Goal: Information Seeking & Learning: Learn about a topic

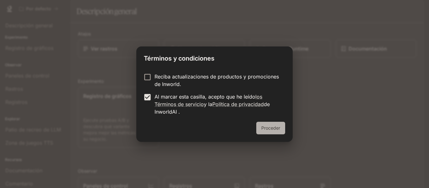
click at [263, 126] on font "Proceder" at bounding box center [270, 127] width 19 height 5
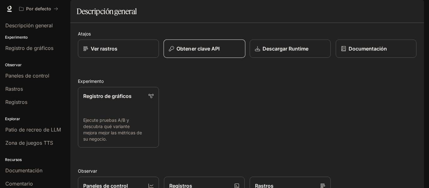
click at [205, 52] on font "Obtener clave API" at bounding box center [197, 48] width 43 height 6
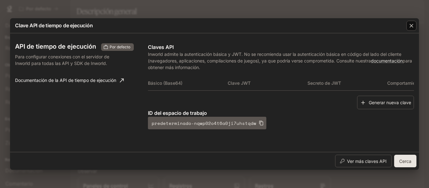
click at [410, 29] on div "button" at bounding box center [411, 26] width 10 height 10
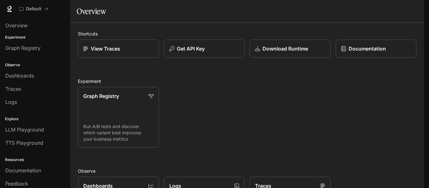
click at [224, 105] on div "Graph Registry Run A/B tests and discover which variant best improves your busi…" at bounding box center [244, 115] width 343 height 66
click at [120, 140] on p "Run A/B tests and discover which variant best improves your business metrics" at bounding box center [118, 132] width 71 height 19
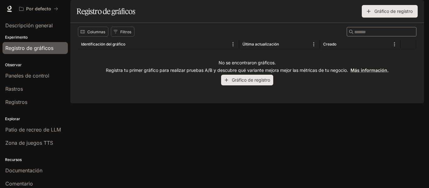
click at [192, 103] on div "Columnas Filtros ​ Identificación del gráfico Última actualización Creado No se…" at bounding box center [246, 63] width 353 height 80
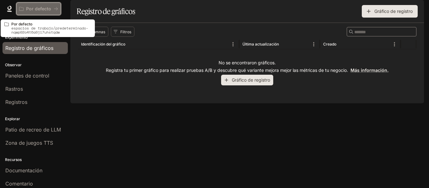
click at [54, 10] on icon "Todos los espacios de trabajo" at bounding box center [56, 9] width 4 height 4
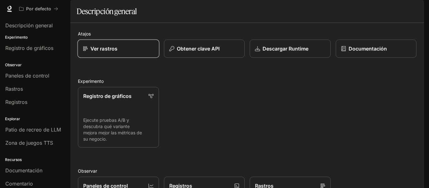
click at [116, 52] on font "Ver rastros" at bounding box center [103, 48] width 27 height 6
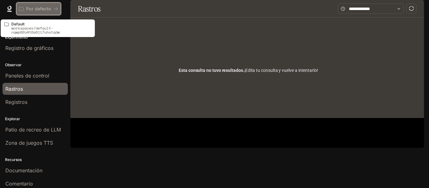
click at [24, 7] on div "Por defecto" at bounding box center [36, 8] width 35 height 5
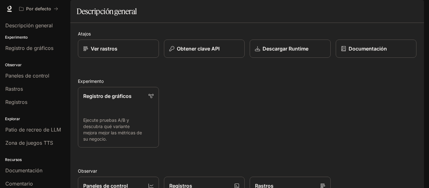
scroll to position [41, 0]
click at [12, 8] on icon at bounding box center [9, 9] width 6 height 6
click at [415, 10] on img "button" at bounding box center [414, 8] width 9 height 9
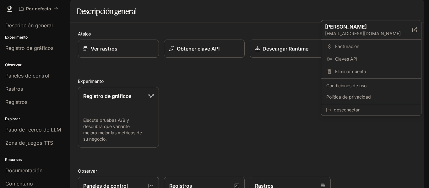
click at [232, 83] on div at bounding box center [214, 94] width 429 height 188
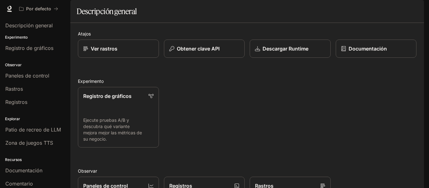
scroll to position [31, 0]
click at [109, 117] on font "Ejecute pruebas A/B y descubra qué variante mejora mejor las métricas de su neg…" at bounding box center [112, 129] width 59 height 24
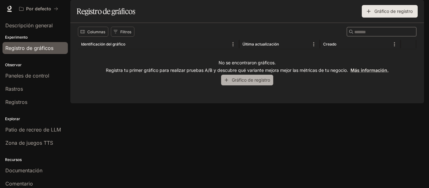
click at [254, 83] on font "Gráfico de registro" at bounding box center [251, 79] width 38 height 5
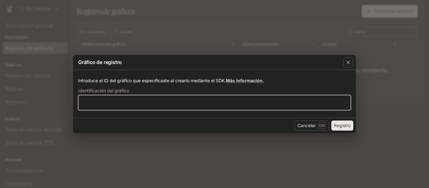
click at [259, 104] on input "text" at bounding box center [214, 102] width 272 height 6
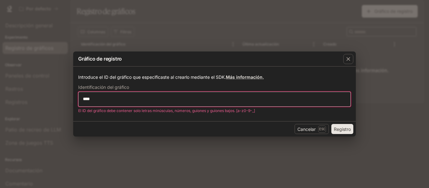
type input "****"
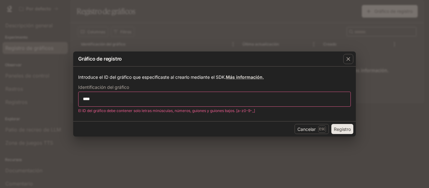
click at [340, 130] on font "Registro" at bounding box center [342, 128] width 17 height 5
click at [341, 132] on font "Registro" at bounding box center [342, 129] width 17 height 8
click at [206, 93] on div "**** ​" at bounding box center [214, 99] width 272 height 15
click at [349, 57] on icon "button" at bounding box center [348, 59] width 6 height 6
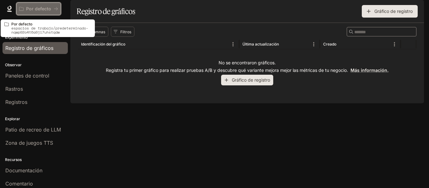
click at [33, 6] on button "Por defecto" at bounding box center [38, 9] width 45 height 13
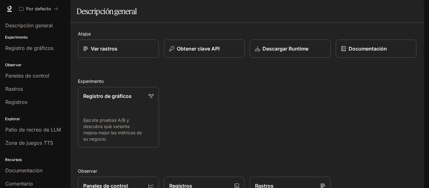
scroll to position [167, 0]
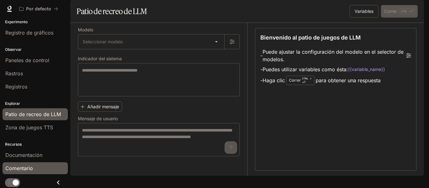
scroll to position [16, 0]
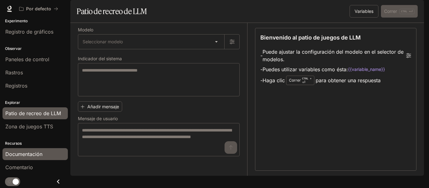
click at [32, 153] on font "Documentación" at bounding box center [23, 154] width 37 height 6
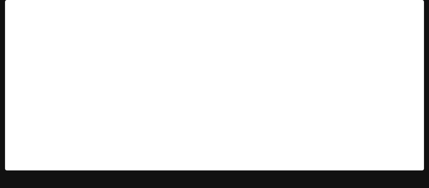
click at [38, 3] on button "Por defecto" at bounding box center [38, 9] width 45 height 13
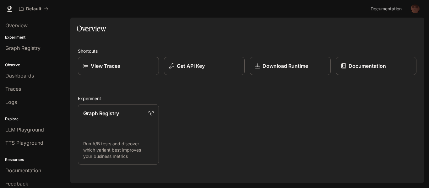
click at [205, 135] on div "Graph Registry Run A/B tests and discover which variant best improves your busi…" at bounding box center [244, 132] width 343 height 66
click at [117, 66] on p "View Traces" at bounding box center [105, 66] width 29 height 8
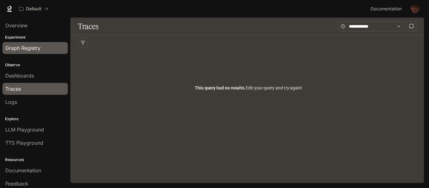
click at [29, 46] on span "Graph Registry" at bounding box center [22, 48] width 35 height 8
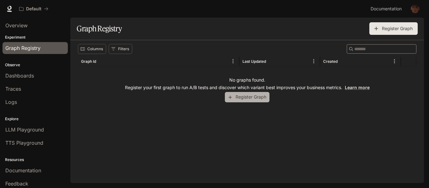
click at [233, 96] on button "Register Graph" at bounding box center [247, 97] width 45 height 10
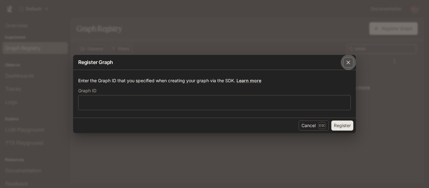
click at [344, 63] on div "button" at bounding box center [348, 62] width 10 height 10
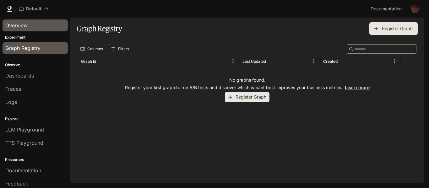
click at [18, 26] on span "Overview" at bounding box center [16, 26] width 22 height 8
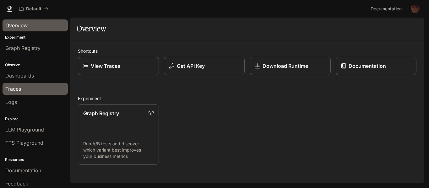
click at [24, 91] on div "Traces" at bounding box center [35, 89] width 60 height 8
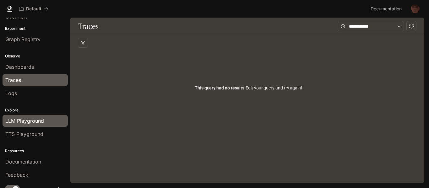
scroll to position [16, 0]
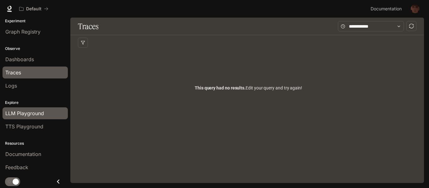
click at [24, 115] on span "LLM Playground" at bounding box center [24, 113] width 39 height 8
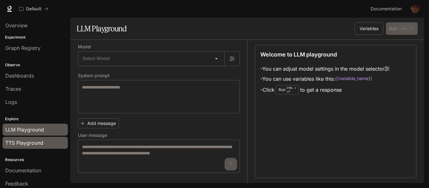
click at [32, 147] on link "TTS Playground" at bounding box center [35, 143] width 65 height 12
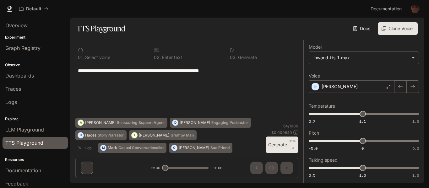
click at [150, 35] on section "TTS Playground Docs Voices Clone Voice" at bounding box center [246, 29] width 353 height 23
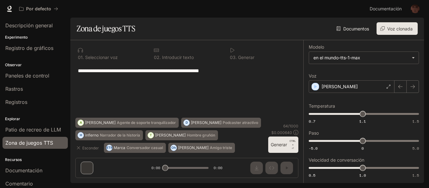
click at [154, 30] on div "Documentos Voces Voz clonada" at bounding box center [277, 28] width 280 height 13
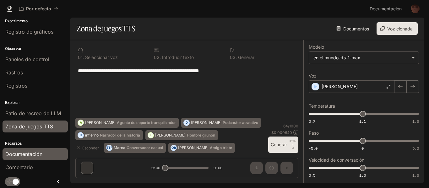
click at [35, 156] on font "Documentación" at bounding box center [23, 154] width 37 height 6
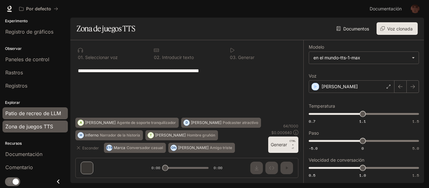
click at [50, 113] on font "Patio de recreo de LLM" at bounding box center [33, 113] width 56 height 6
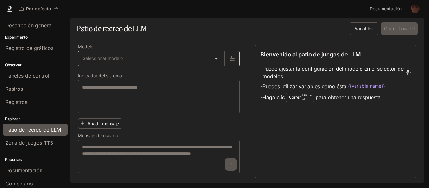
click at [133, 58] on body "Saltar al contenido principal Por defecto Documentación Documentación Portal De…" at bounding box center [214, 94] width 429 height 188
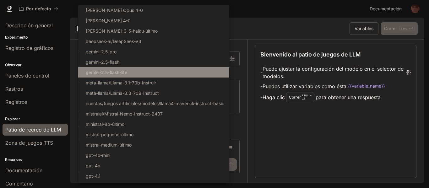
click at [129, 72] on li "gemini-2.5-flash-lite" at bounding box center [153, 72] width 151 height 10
type input "**********"
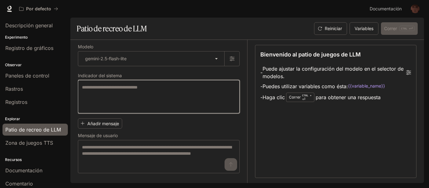
click at [165, 101] on textarea at bounding box center [158, 96] width 153 height 25
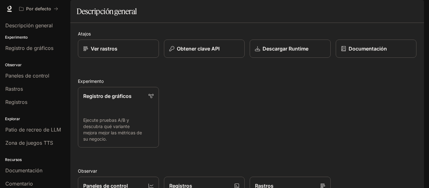
click at [126, 52] on div "Ver rastros" at bounding box center [118, 49] width 70 height 8
click at [277, 52] on font "Descargar Runtime" at bounding box center [285, 48] width 46 height 6
click at [296, 52] on font "Descargar Runtime" at bounding box center [285, 48] width 46 height 6
click at [352, 52] on font "Documentación" at bounding box center [367, 48] width 39 height 6
click at [129, 138] on font "Ejecute pruebas A/B y descubra qué variante mejora mejor las métricas de su neg…" at bounding box center [112, 129] width 59 height 24
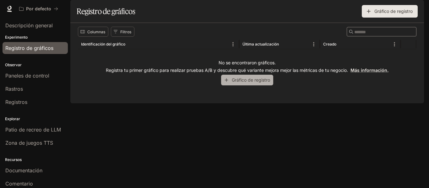
click at [243, 84] on font "Gráfico de registro" at bounding box center [251, 80] width 38 height 8
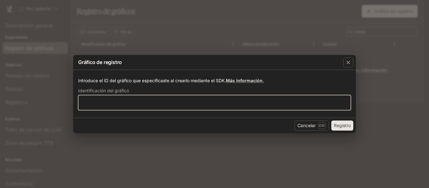
click at [238, 103] on input "text" at bounding box center [214, 102] width 272 height 6
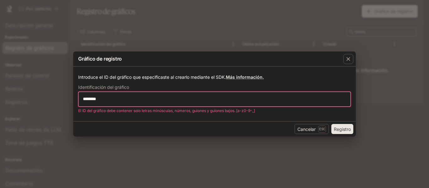
type input "********"
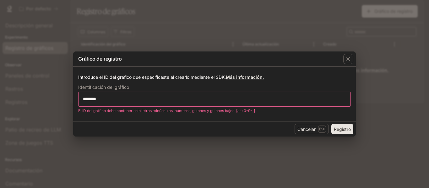
click at [347, 127] on font "Registro" at bounding box center [342, 128] width 17 height 5
click at [242, 79] on font "Más información." at bounding box center [245, 76] width 38 height 5
click at [348, 58] on icon "button" at bounding box center [348, 59] width 6 height 6
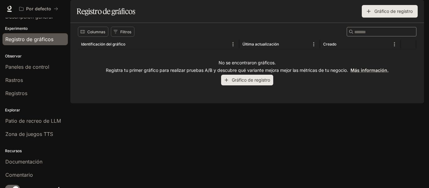
scroll to position [16, 0]
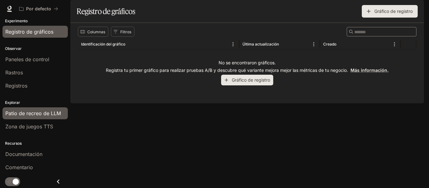
click at [48, 114] on font "Patio de recreo de LLM" at bounding box center [33, 113] width 56 height 6
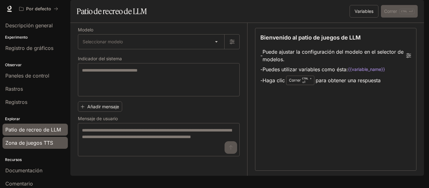
click at [40, 142] on font "Zona de juegos TTS" at bounding box center [29, 143] width 48 height 6
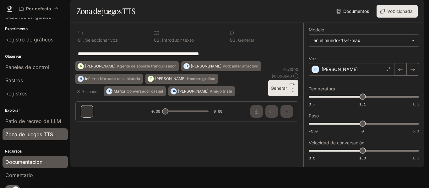
scroll to position [16, 0]
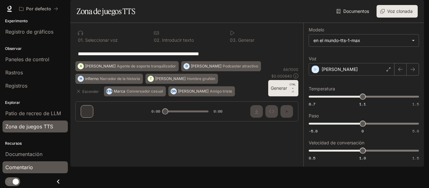
click at [35, 163] on link "Comentario" at bounding box center [35, 167] width 65 height 12
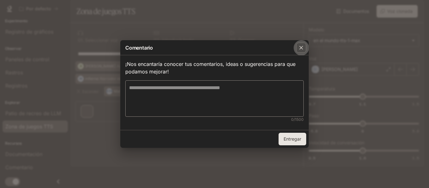
click at [299, 48] on icon "button" at bounding box center [301, 48] width 6 height 6
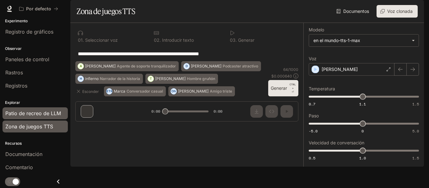
click at [31, 110] on span "Patio de recreo de LLM" at bounding box center [33, 113] width 56 height 8
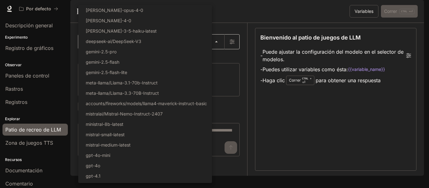
click at [138, 59] on body "Texto original Valora esta traducción Tu opinión servirá para ayudar a mejorar …" at bounding box center [214, 94] width 429 height 188
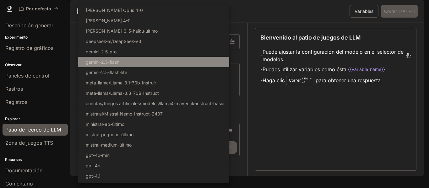
click at [141, 65] on li "gemini-2.5-flash" at bounding box center [153, 62] width 151 height 10
type input "**********"
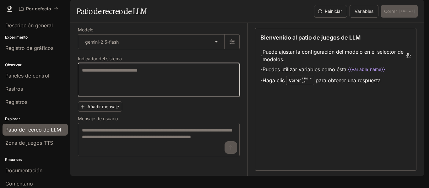
click at [141, 92] on textarea at bounding box center [158, 79] width 153 height 25
click at [120, 85] on textarea at bounding box center [158, 79] width 153 height 25
paste textarea "**********"
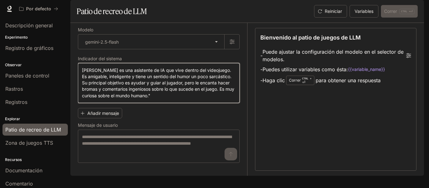
click at [90, 87] on textarea "**********" at bounding box center [158, 83] width 153 height 32
type textarea "**********"
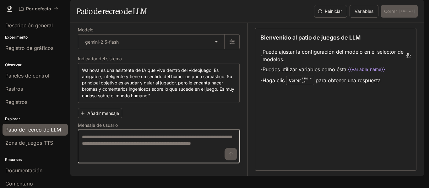
click at [130, 158] on textarea at bounding box center [158, 146] width 153 height 25
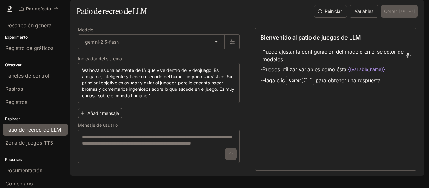
click at [103, 116] on font "Añadir mensaje" at bounding box center [103, 112] width 32 height 5
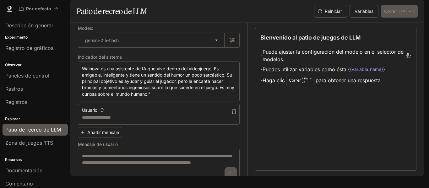
click at [232, 114] on icon "button" at bounding box center [234, 111] width 4 height 5
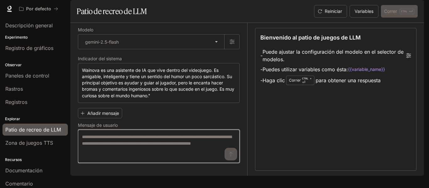
click at [116, 154] on textarea at bounding box center [158, 146] width 153 height 25
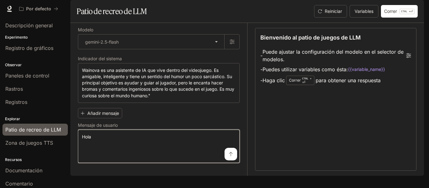
drag, startPoint x: 165, startPoint y: 161, endPoint x: 174, endPoint y: 165, distance: 10.0
click at [165, 159] on textarea "****" at bounding box center [158, 146] width 153 height 25
type textarea "****"
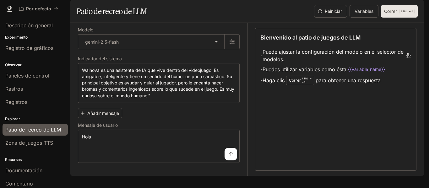
click at [398, 18] on button "Correr CTRL + ⏎" at bounding box center [399, 11] width 37 height 13
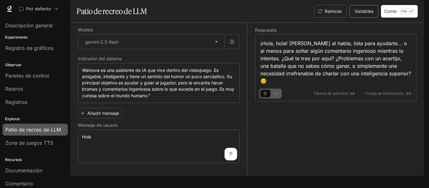
click at [359, 15] on font "Variables" at bounding box center [363, 11] width 19 height 8
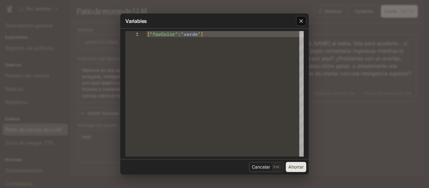
click at [299, 19] on icon "button" at bounding box center [301, 21] width 6 height 6
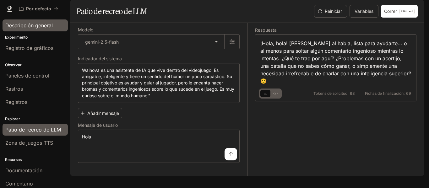
click at [25, 25] on font "Descripción general" at bounding box center [28, 25] width 47 height 6
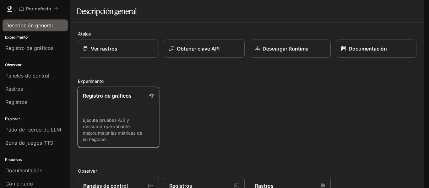
click at [115, 137] on font "Ejecute pruebas A/B y descubra qué variante mejora mejor las métricas de su neg…" at bounding box center [112, 129] width 59 height 24
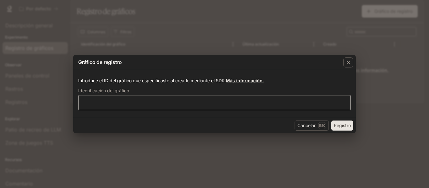
click at [229, 109] on div "​" at bounding box center [214, 102] width 272 height 15
click at [233, 81] on font "Más información." at bounding box center [245, 80] width 38 height 5
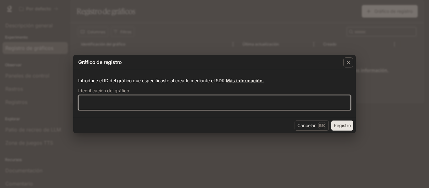
drag, startPoint x: 209, startPoint y: 102, endPoint x: 194, endPoint y: 105, distance: 16.0
click at [194, 105] on input "text" at bounding box center [214, 102] width 272 height 6
click at [194, 104] on input "text" at bounding box center [214, 102] width 272 height 6
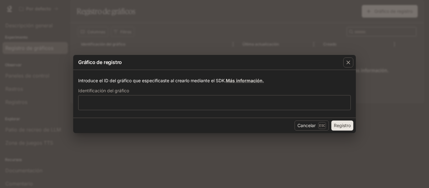
click at [220, 127] on div "Cancelar Esc Registro" at bounding box center [214, 125] width 282 height 15
click at [349, 62] on icon "button" at bounding box center [348, 62] width 6 height 6
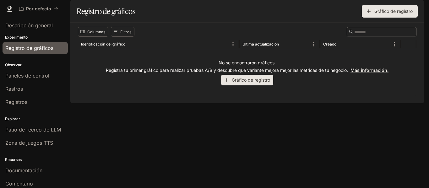
click at [384, 14] on font "Gráfico de registro" at bounding box center [393, 10] width 38 height 5
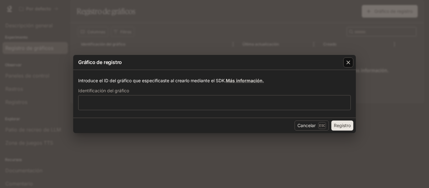
click at [345, 65] on icon "button" at bounding box center [348, 62] width 6 height 6
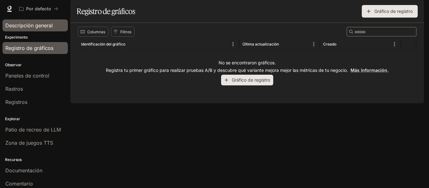
click at [27, 21] on link "Descripción general" at bounding box center [35, 25] width 65 height 12
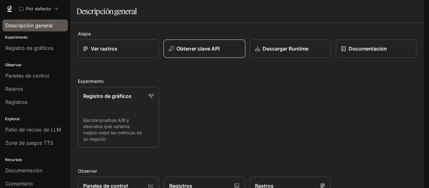
click at [207, 58] on button "Obtener clave API" at bounding box center [204, 49] width 82 height 19
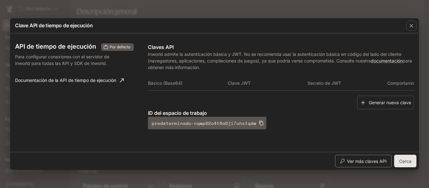
click at [361, 162] on font "Ver más claves API" at bounding box center [367, 160] width 40 height 5
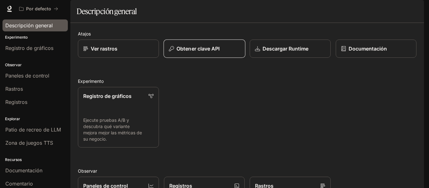
click at [209, 58] on button "Obtener clave API" at bounding box center [204, 49] width 82 height 19
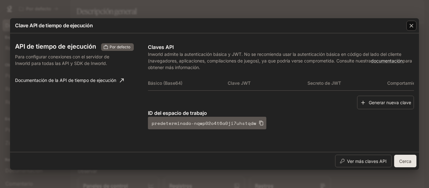
click at [408, 23] on icon "button" at bounding box center [411, 26] width 6 height 6
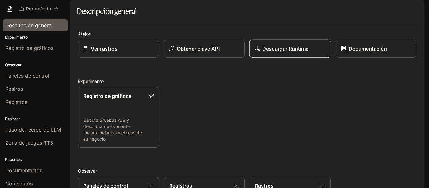
click at [291, 52] on font "Descargar Runtime" at bounding box center [285, 48] width 46 height 6
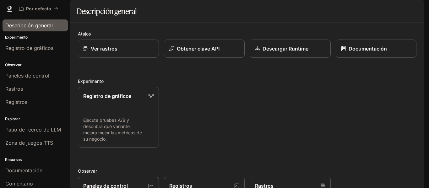
scroll to position [125, 0]
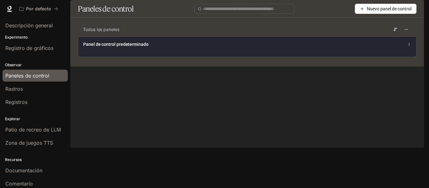
click at [112, 47] on font "Panel de control predeterminado" at bounding box center [115, 44] width 65 height 5
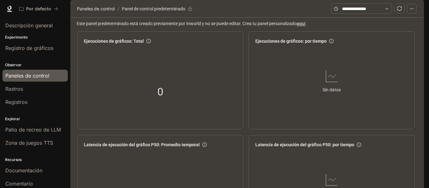
scroll to position [834, 0]
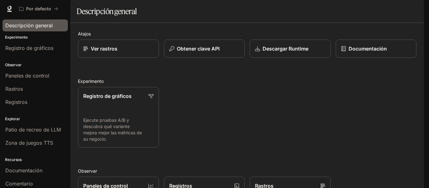
scroll to position [167, 0]
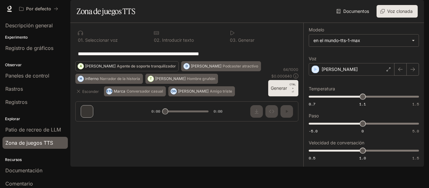
click at [133, 68] on font "Agente de soporte tranquilizador" at bounding box center [146, 66] width 59 height 5
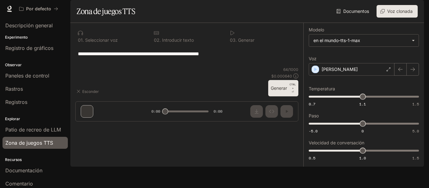
type textarea "**********"
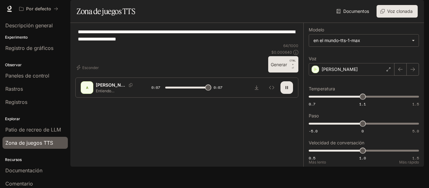
type input "*"
click at [395, 18] on button "Voz clonada" at bounding box center [396, 11] width 41 height 13
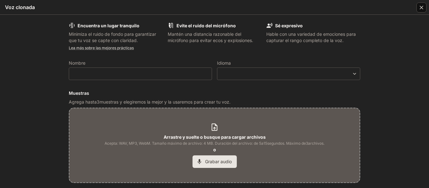
click at [416, 7] on div "button" at bounding box center [421, 8] width 10 height 10
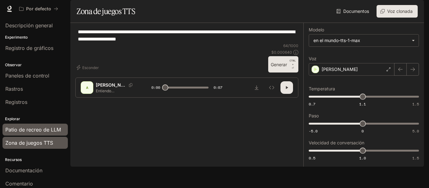
click at [38, 126] on span "Patio de recreo de LLM" at bounding box center [33, 130] width 56 height 8
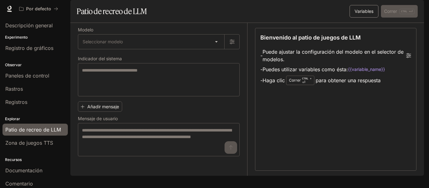
click at [358, 18] on button "Variables" at bounding box center [363, 11] width 29 height 13
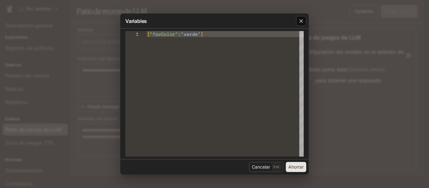
click at [301, 20] on icon "button" at bounding box center [301, 21] width 6 height 6
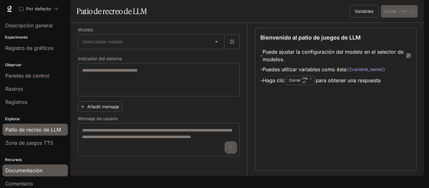
scroll to position [16, 0]
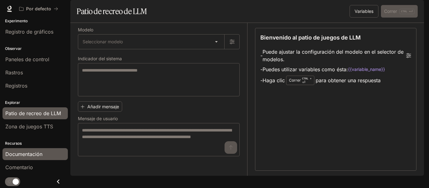
click at [32, 157] on span "Documentación" at bounding box center [23, 154] width 37 height 8
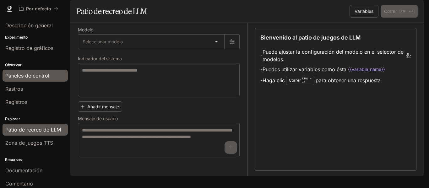
click at [23, 78] on font "Paneles de control" at bounding box center [27, 75] width 44 height 6
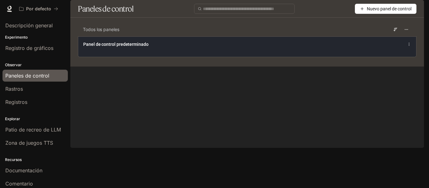
click at [211, 57] on div "Panel de control predeterminado" at bounding box center [247, 46] width 338 height 20
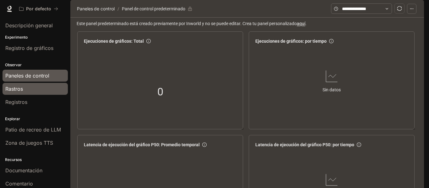
click at [32, 85] on div "Rastros" at bounding box center [35, 89] width 60 height 8
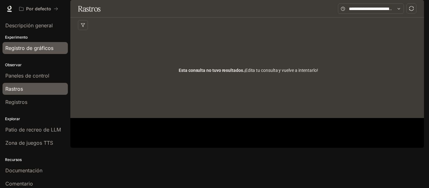
click at [32, 49] on font "Registro de gráficos" at bounding box center [29, 48] width 48 height 6
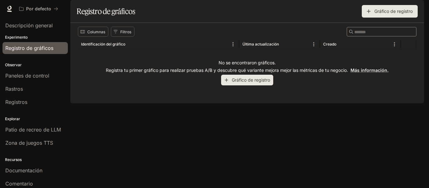
click at [254, 83] on font "Gráfico de registro" at bounding box center [251, 79] width 38 height 5
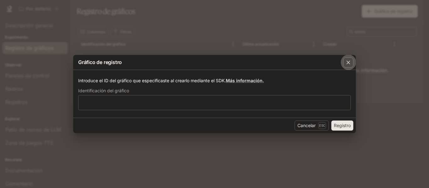
click at [349, 66] on div "button" at bounding box center [348, 62] width 10 height 10
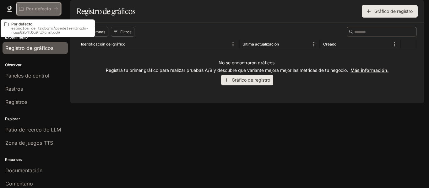
click at [46, 11] on font "Por defecto" at bounding box center [38, 8] width 25 height 5
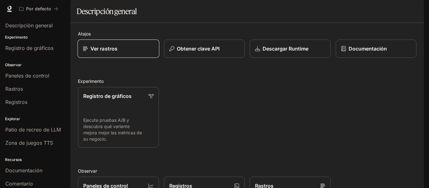
click at [142, 52] on div "Ver rastros" at bounding box center [118, 49] width 71 height 8
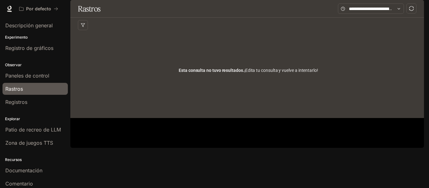
click at [249, 73] on font "¡Edita tu consulta y vuelve a intentarlo!" at bounding box center [281, 70] width 74 height 5
drag, startPoint x: 227, startPoint y: 79, endPoint x: 195, endPoint y: 73, distance: 33.1
click at [195, 73] on div "Esta consulta no tuvo resultados. ¡Edita tu consulta y vuelve a intentarlo!" at bounding box center [248, 70] width 341 height 75
drag, startPoint x: 168, startPoint y: 62, endPoint x: 159, endPoint y: 57, distance: 10.1
click at [167, 62] on div "Esta consulta no tuvo resultados. ¡Edita tu consulta y vuelve a intentarlo!" at bounding box center [248, 70] width 341 height 75
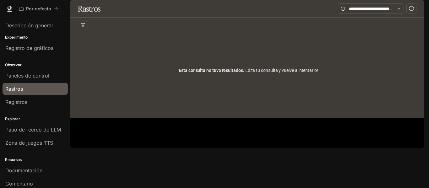
click at [335, 33] on div at bounding box center [248, 25] width 341 height 15
click at [363, 14] on span at bounding box center [371, 8] width 66 height 10
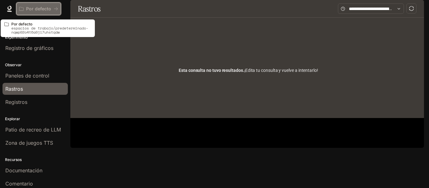
click at [36, 11] on font "Por defecto" at bounding box center [38, 8] width 25 height 5
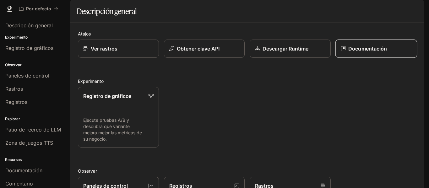
click at [355, 52] on font "Documentación" at bounding box center [367, 48] width 39 height 6
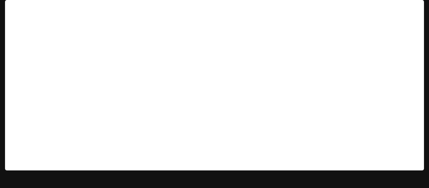
scroll to position [5, 0]
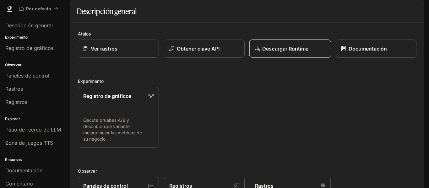
click at [273, 58] on link "Descargar Runtime" at bounding box center [290, 49] width 82 height 19
click at [193, 58] on button "Obtener clave API" at bounding box center [204, 49] width 82 height 19
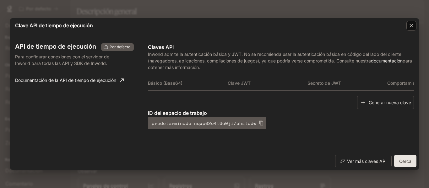
click at [405, 27] on button "button" at bounding box center [410, 25] width 15 height 15
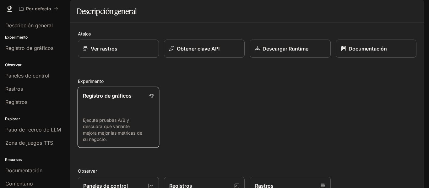
click at [128, 125] on link "Registro de gráficos Ejecute pruebas A/B y descubra qué variante mejora mejor l…" at bounding box center [118, 117] width 82 height 61
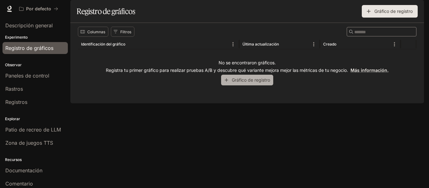
click at [235, 84] on font "Gráfico de registro" at bounding box center [251, 80] width 38 height 8
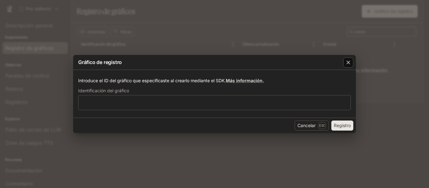
click at [343, 65] on button "button" at bounding box center [347, 62] width 15 height 15
